Goal: Find specific page/section: Find specific page/section

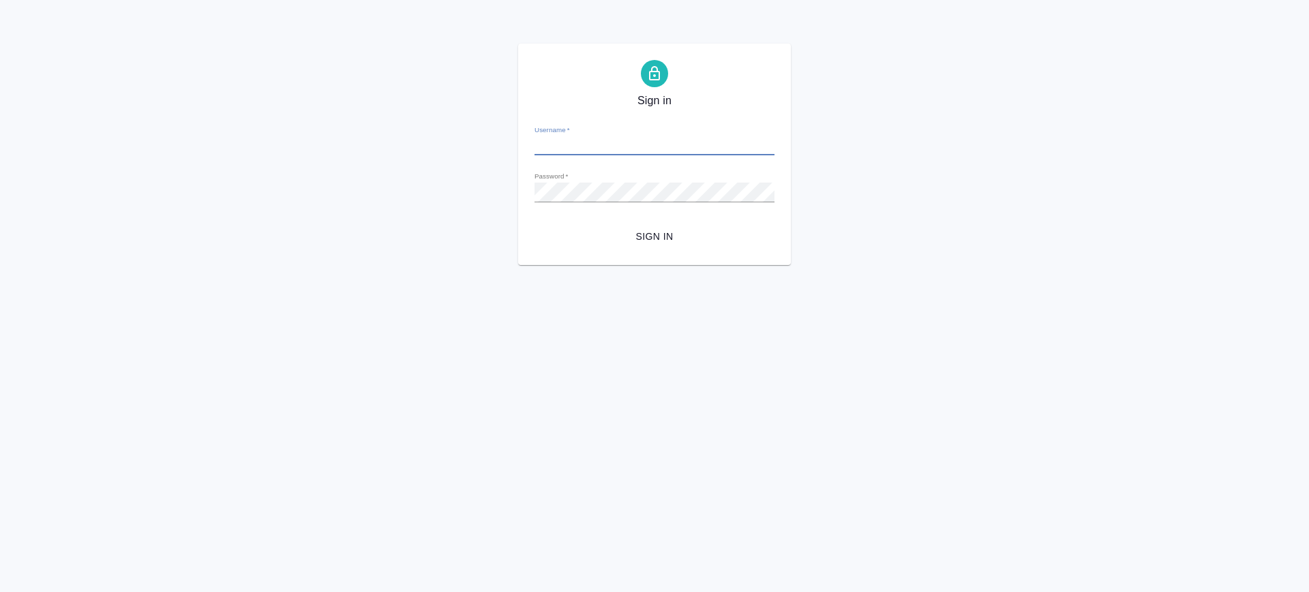
type input "[PERSON_NAME][EMAIL_ADDRESS][DOMAIN_NAME]"
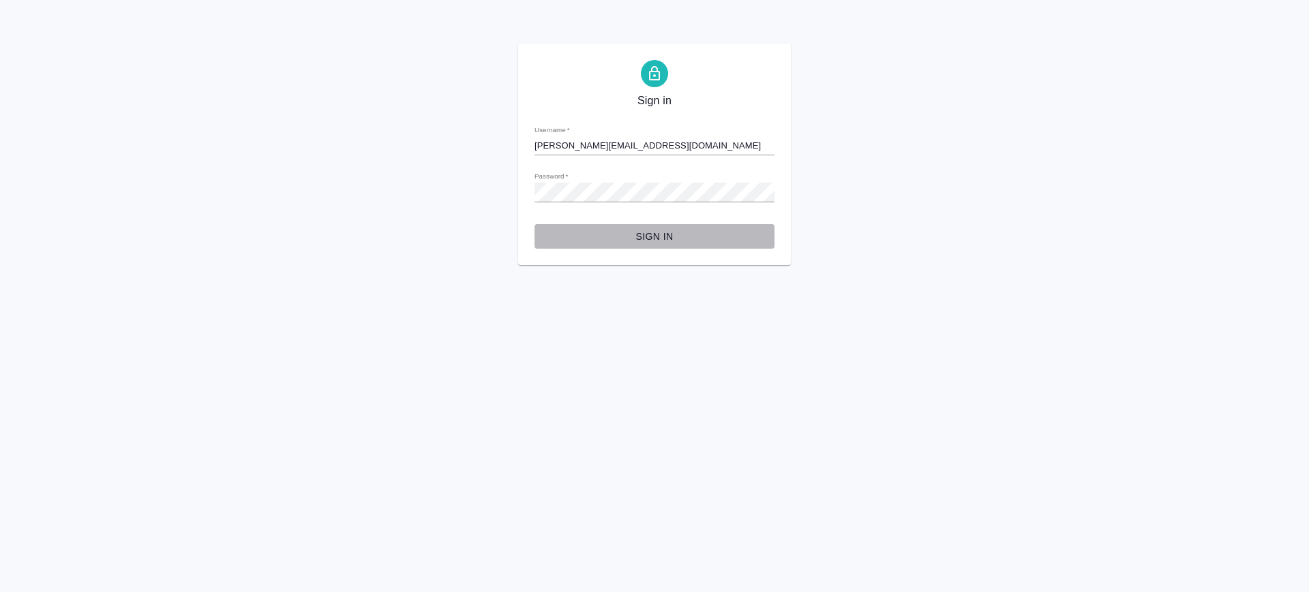
click at [653, 235] on span "Sign in" at bounding box center [654, 236] width 218 height 17
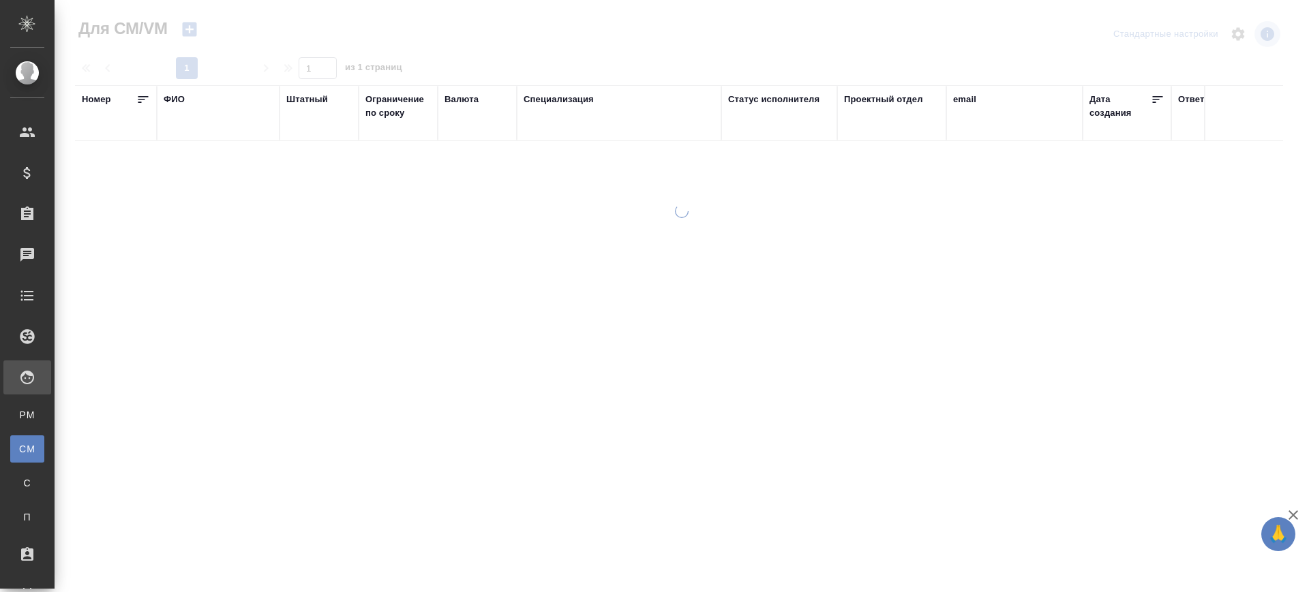
click at [175, 102] on div "ФИО" at bounding box center [174, 100] width 21 height 14
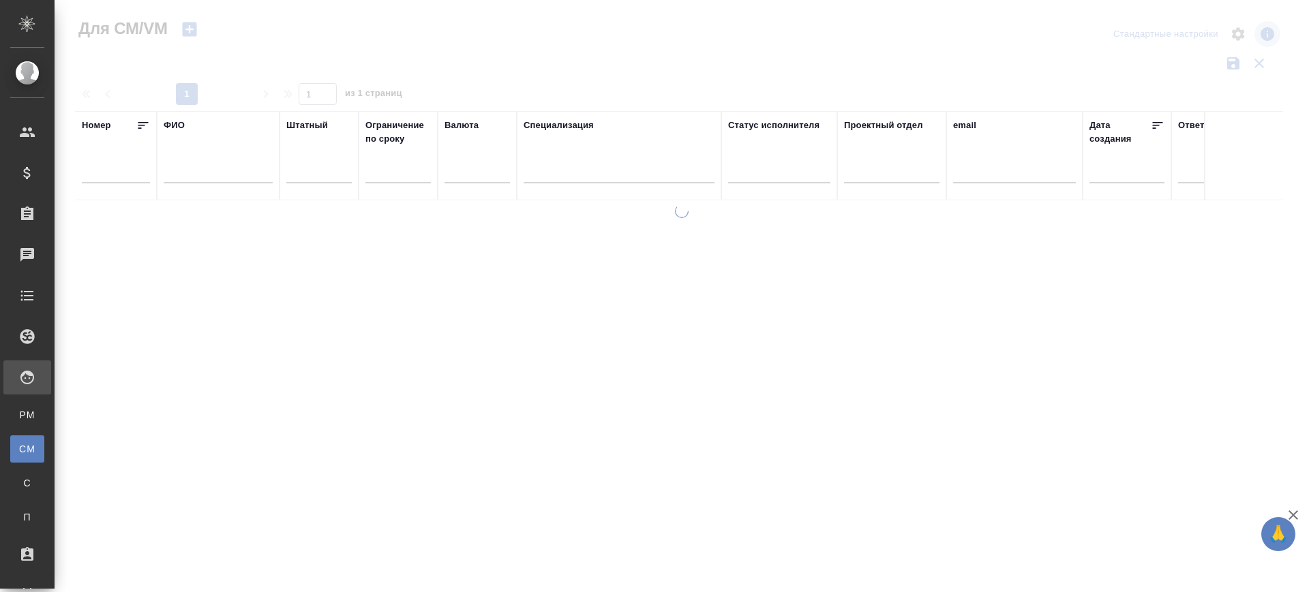
click at [975, 179] on input "text" at bounding box center [1014, 174] width 123 height 17
paste input "nik.potevsky@yandex.ru"
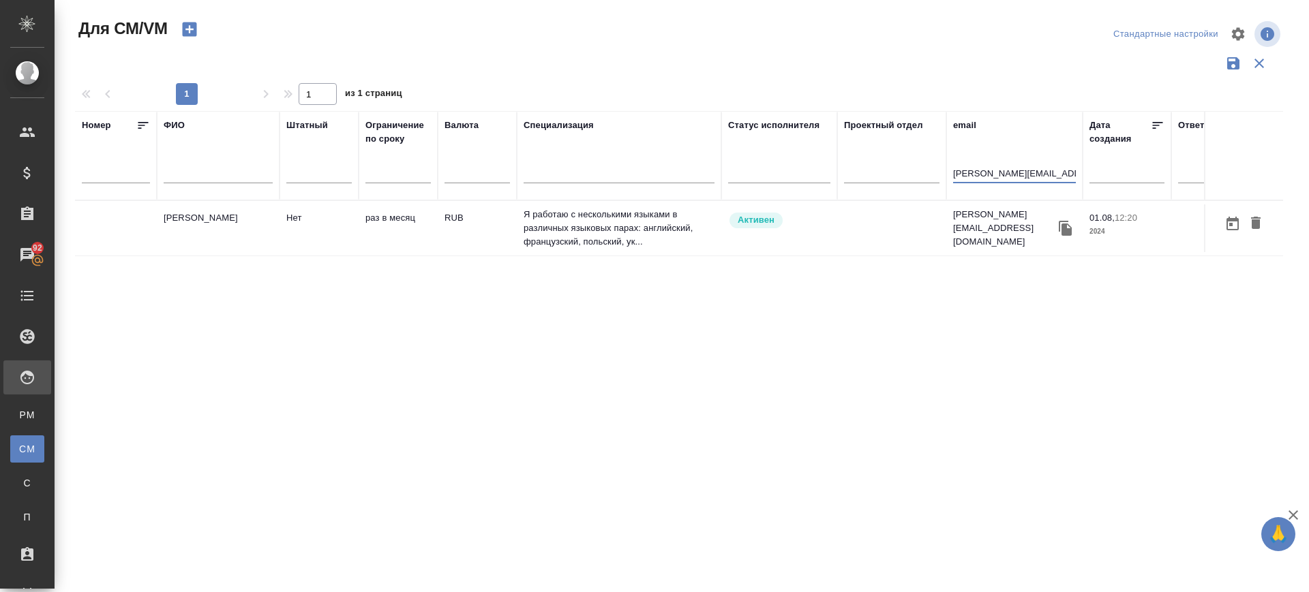
type input "nik.potevsky@yandex.ru"
click at [220, 230] on td "Потевский Никита Александрович" at bounding box center [218, 229] width 123 height 48
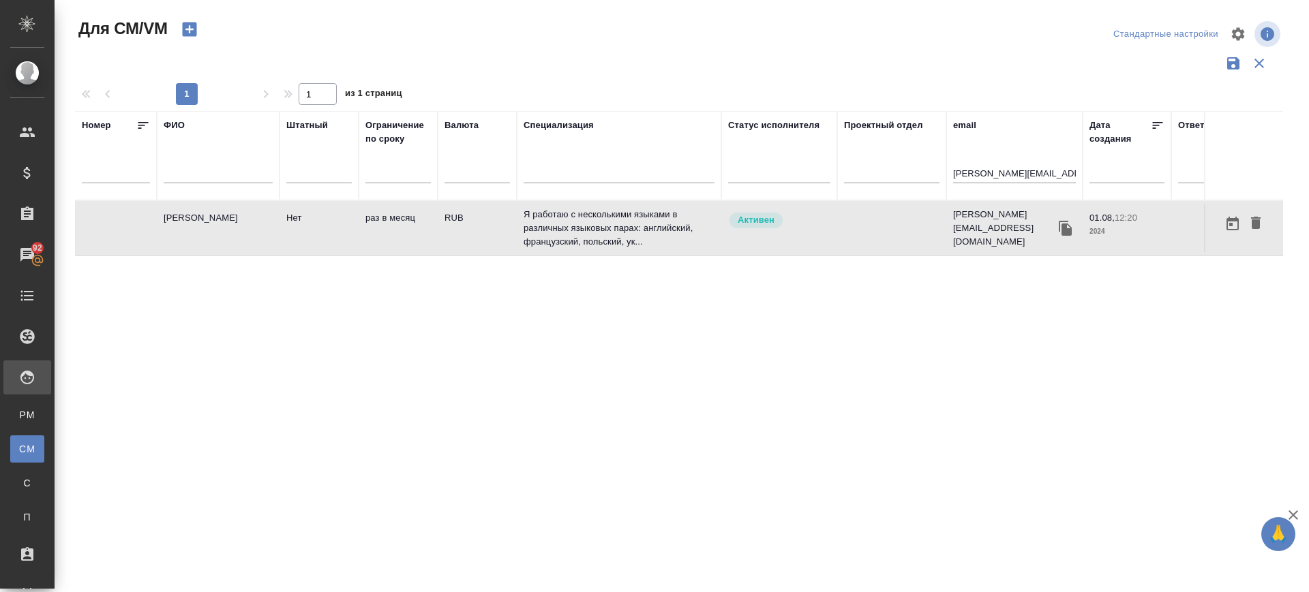
click at [220, 230] on td "Потевский Никита Александрович" at bounding box center [218, 229] width 123 height 48
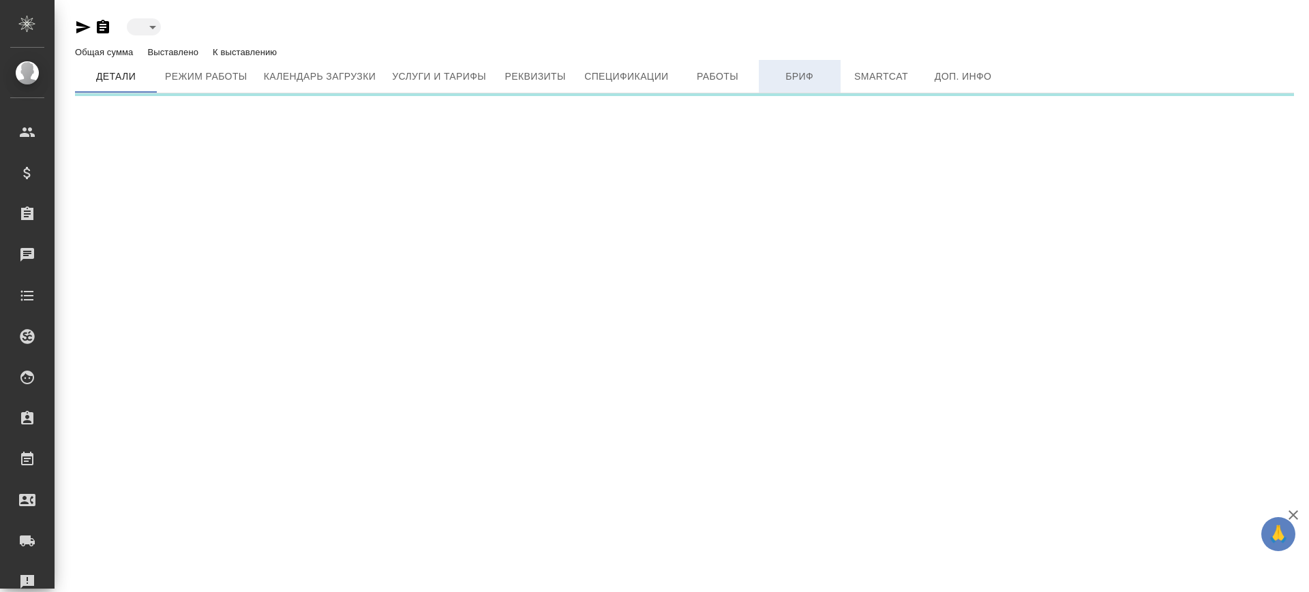
type input "active"
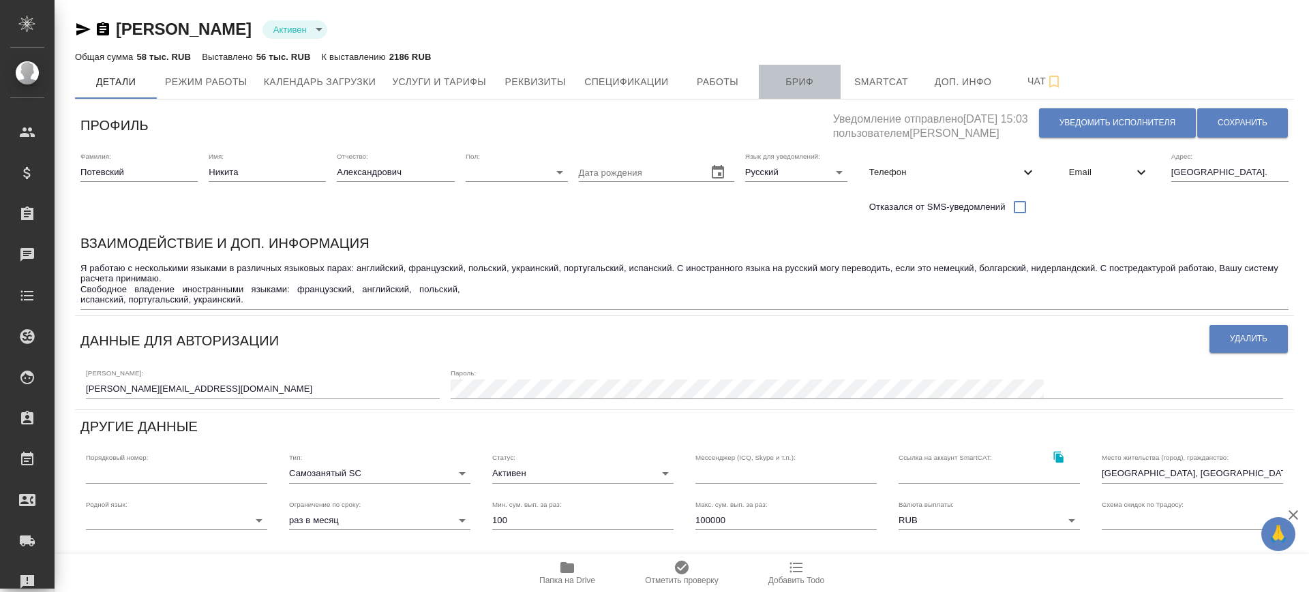
click at [802, 76] on span "Бриф" at bounding box center [799, 82] width 65 height 17
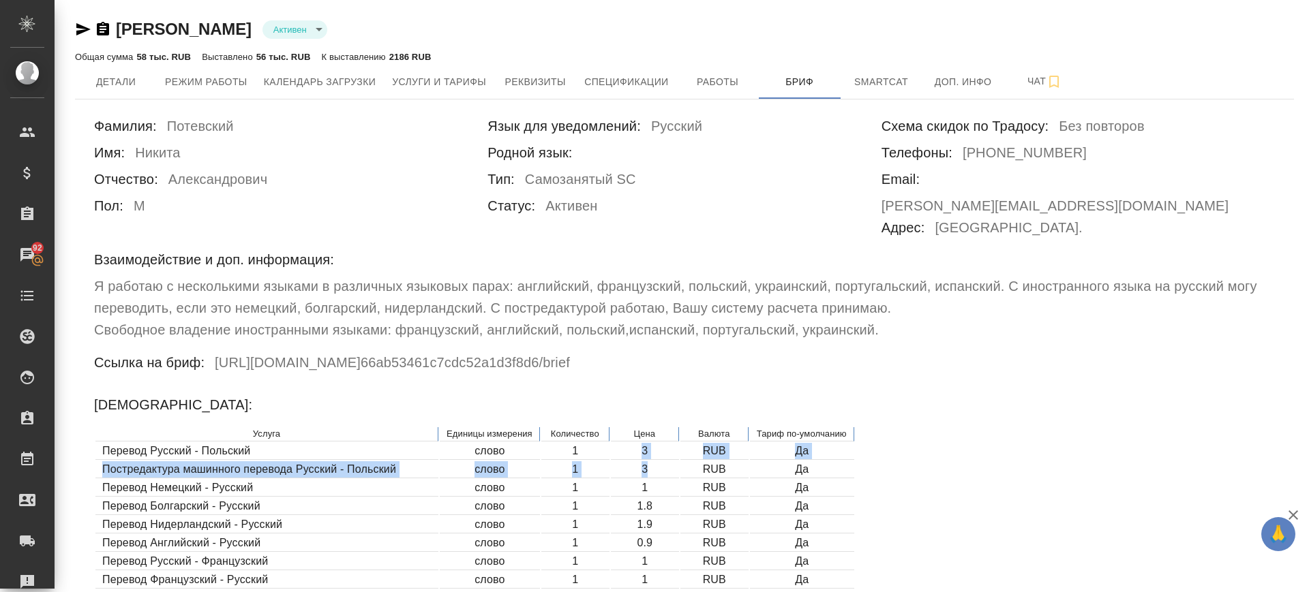
drag, startPoint x: 637, startPoint y: 429, endPoint x: 651, endPoint y: 445, distance: 20.8
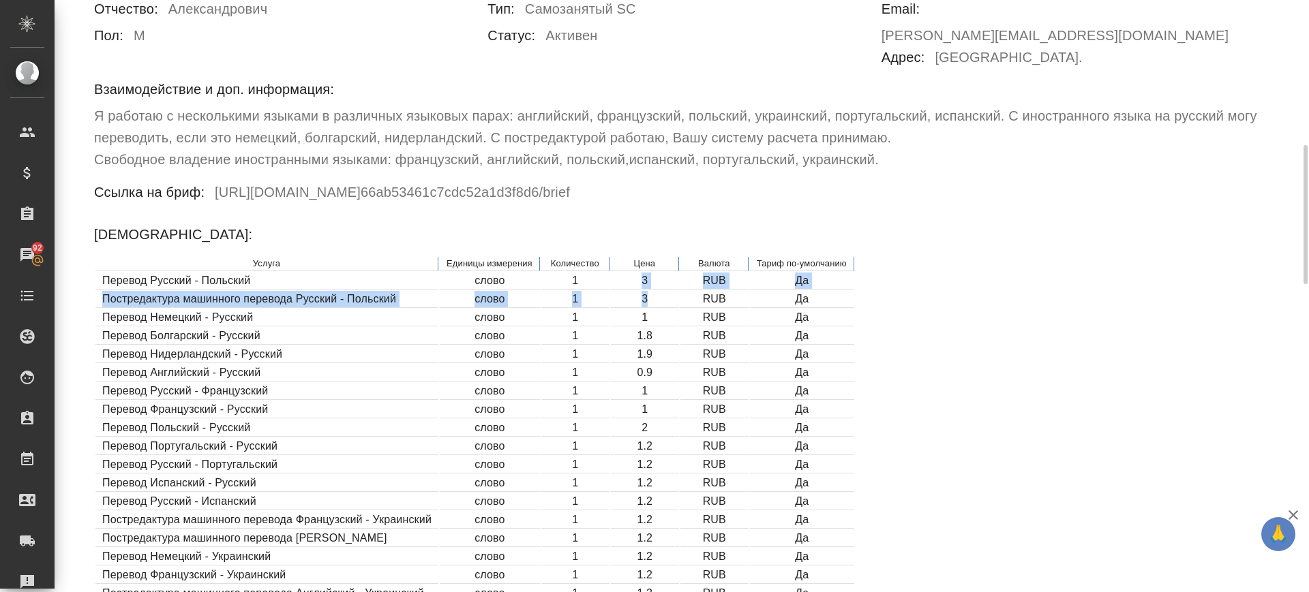
scroll to position [341, 0]
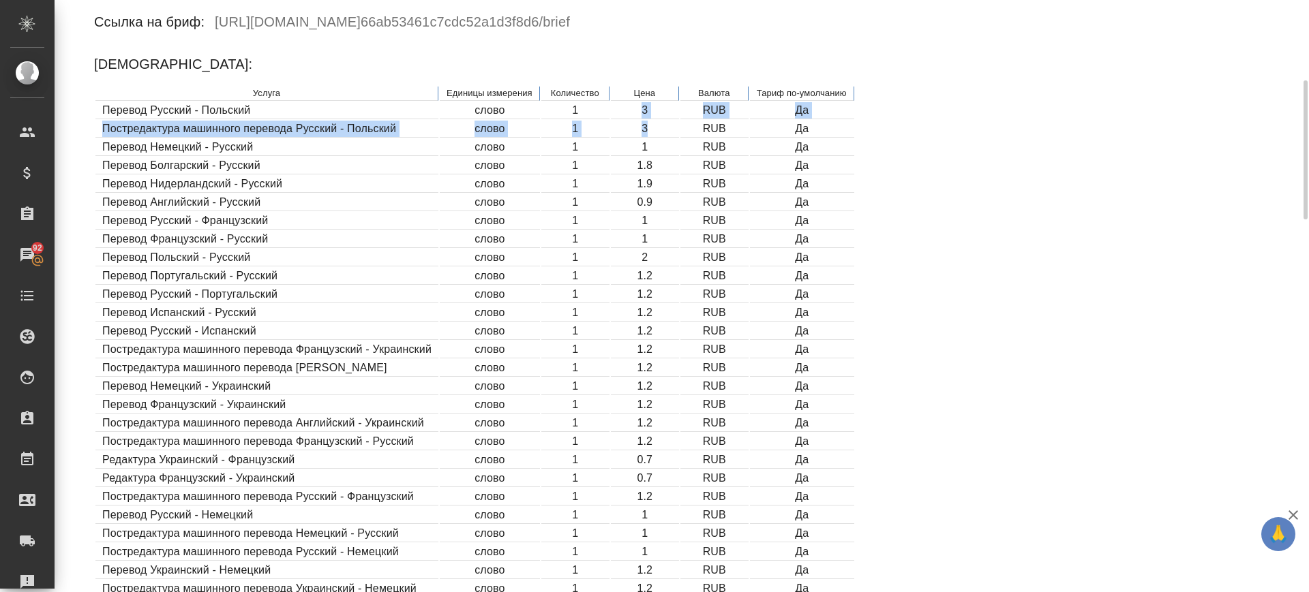
click at [600, 121] on td "1" at bounding box center [575, 129] width 68 height 17
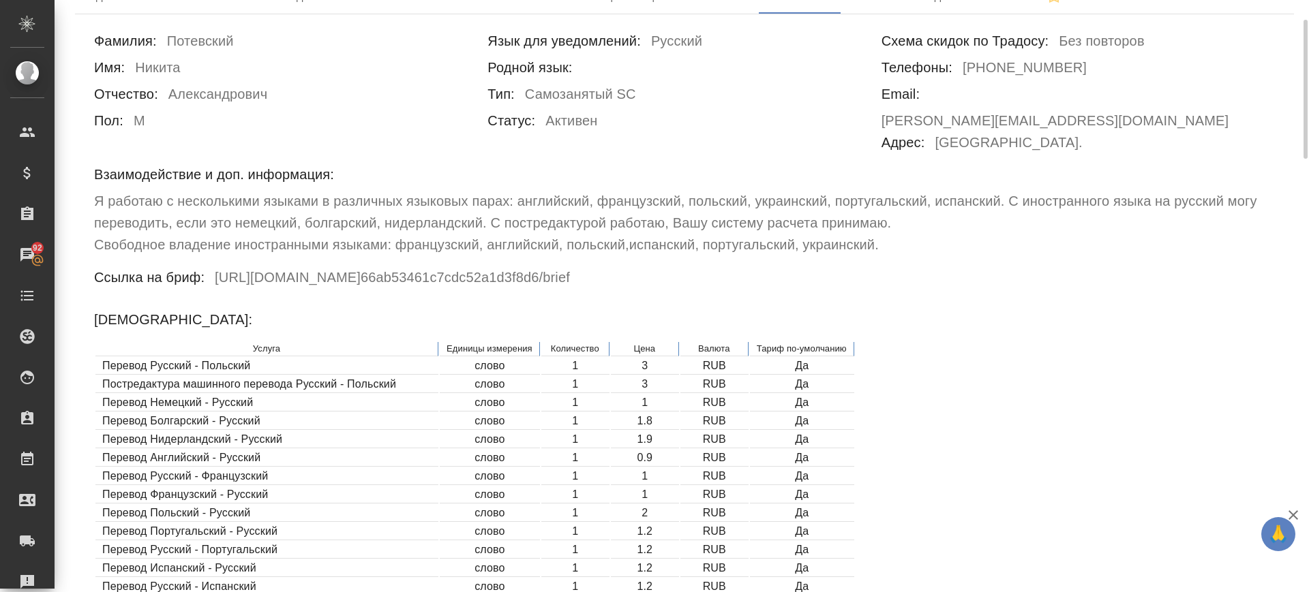
scroll to position [0, 0]
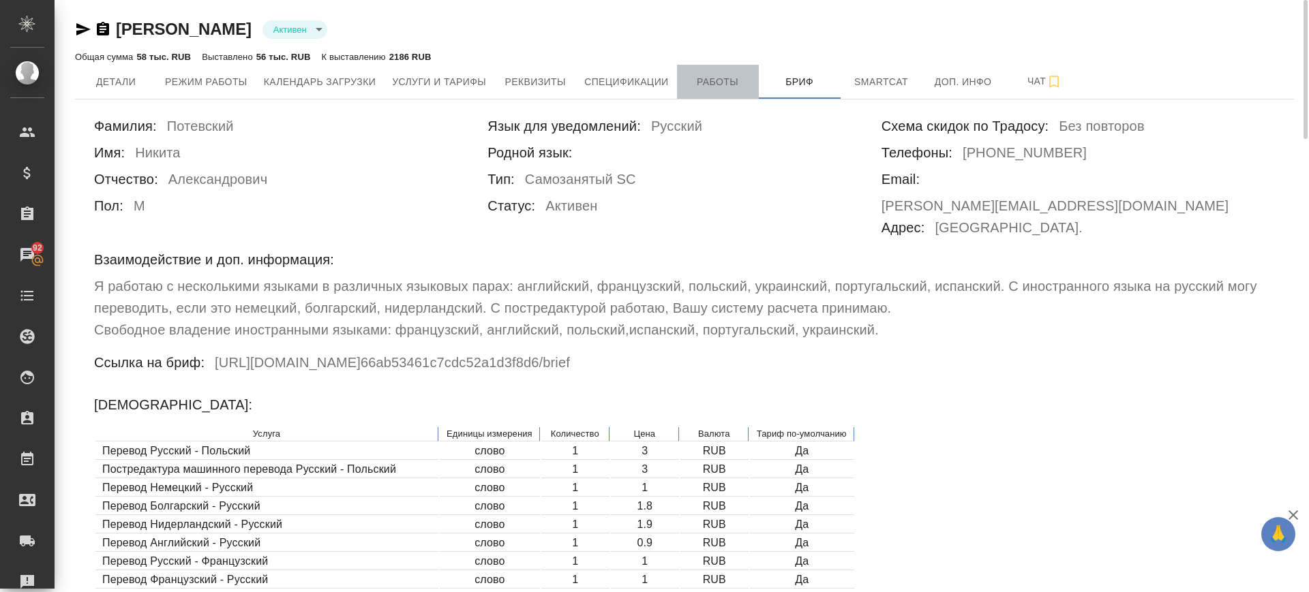
click at [717, 91] on button "Работы" at bounding box center [718, 82] width 82 height 34
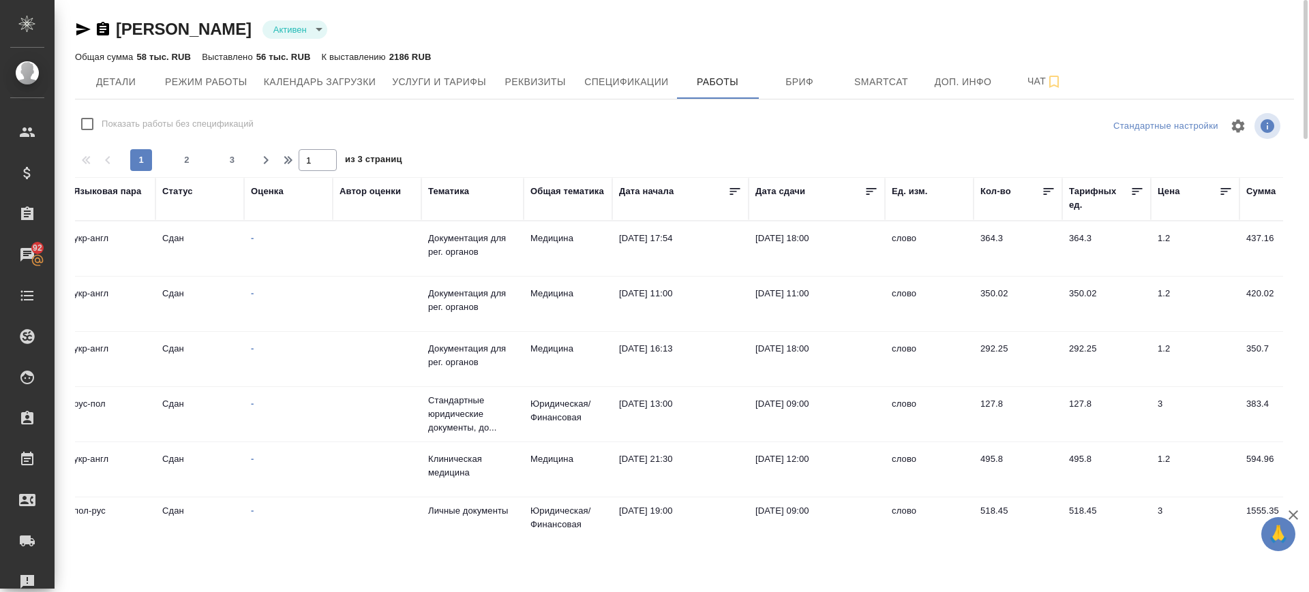
scroll to position [0, 500]
click at [795, 85] on span "Бриф" at bounding box center [799, 82] width 65 height 17
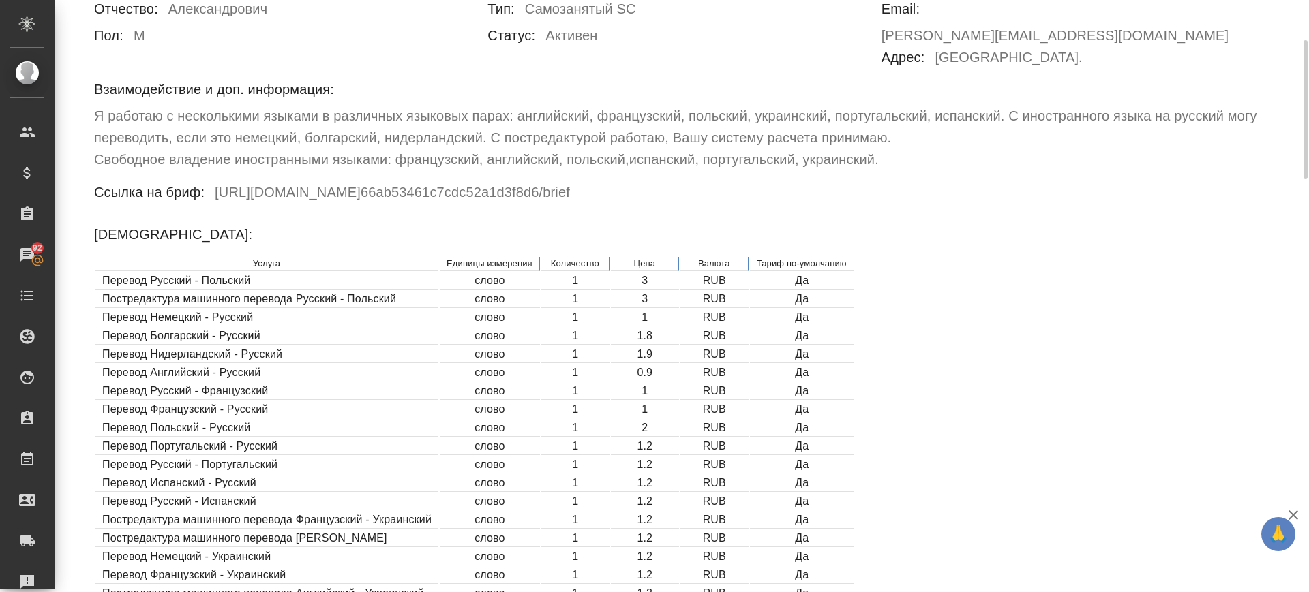
scroll to position [256, 0]
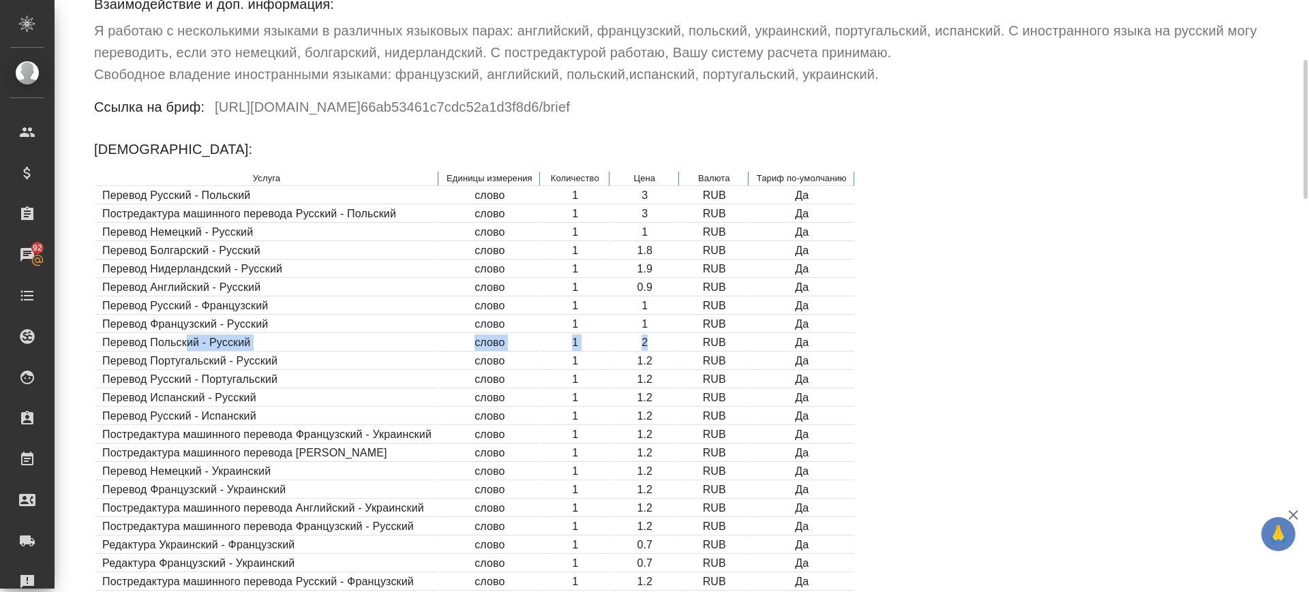
drag, startPoint x: 188, startPoint y: 321, endPoint x: 673, endPoint y: 319, distance: 484.8
click at [673, 335] on tr "Перевод Польский - Русский слово 1 2 RUB Да" at bounding box center [474, 343] width 759 height 17
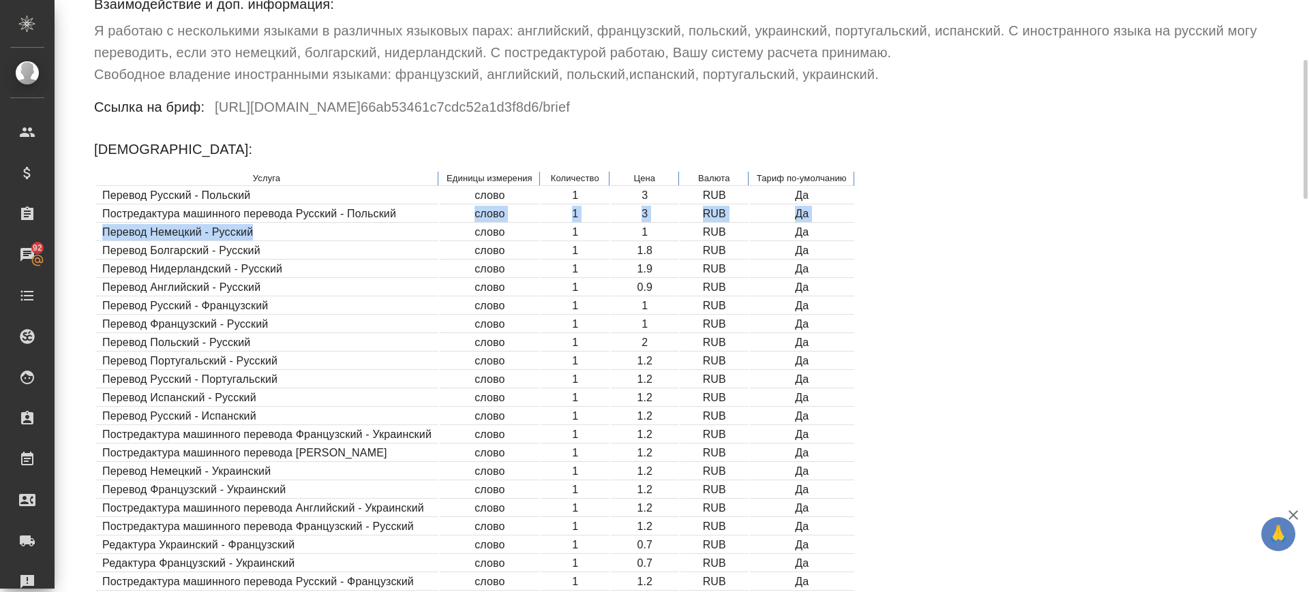
drag, startPoint x: 404, startPoint y: 197, endPoint x: 431, endPoint y: 201, distance: 27.6
click at [431, 201] on table "Услуга Единицы измерения Количество Цена Валюта Тариф по-умолчанию Перевод Русс…" at bounding box center [475, 500] width 762 height 661
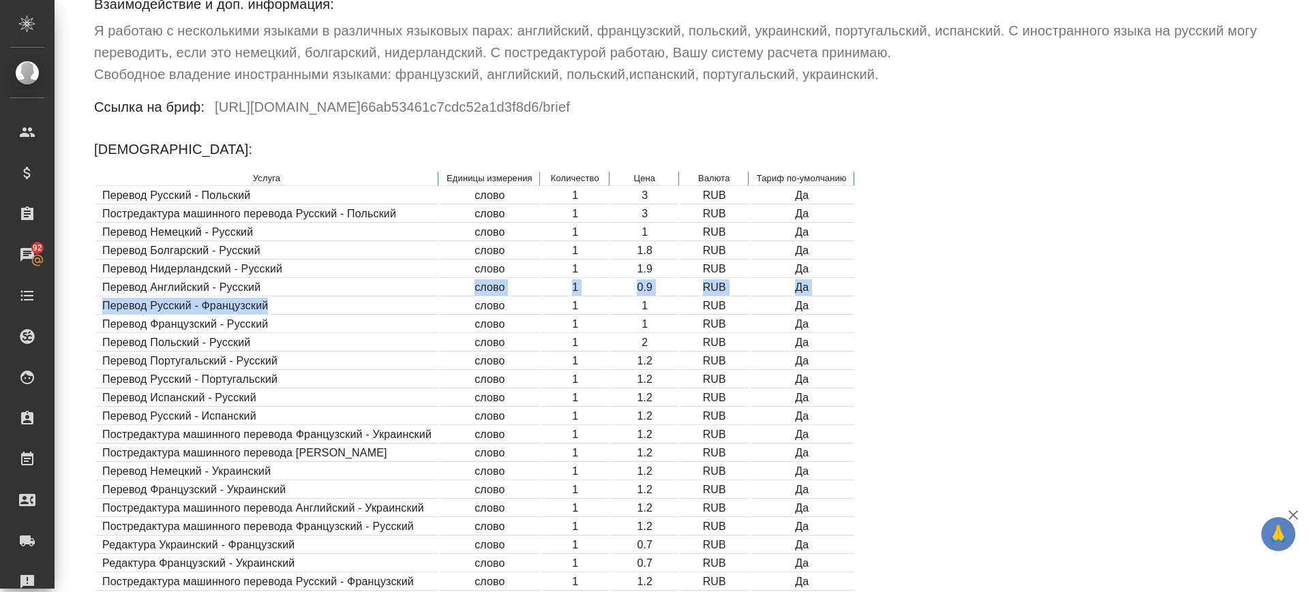
drag, startPoint x: 260, startPoint y: 267, endPoint x: 289, endPoint y: 280, distance: 32.3
click at [289, 280] on table "Услуга Единицы измерения Количество Цена Валюта Тариф по-умолчанию Перевод Русс…" at bounding box center [475, 500] width 762 height 661
drag, startPoint x: 241, startPoint y: 337, endPoint x: 262, endPoint y: 345, distance: 22.7
click at [262, 353] on td "Перевод Португальский - Русский" at bounding box center [266, 361] width 343 height 17
